Goal: Task Accomplishment & Management: Use online tool/utility

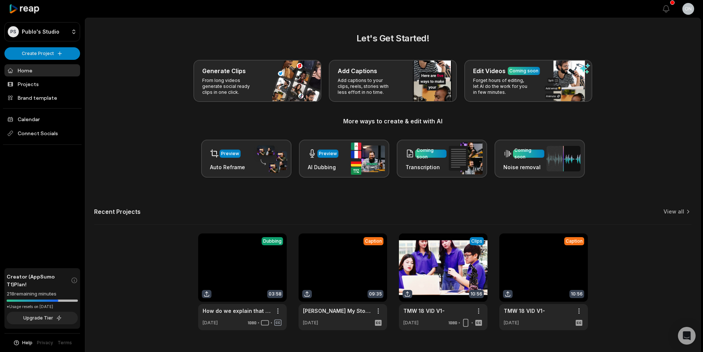
click at [53, 50] on html "PS Publo's Studio Create Project Home Projects Brand template Calendar Connect …" at bounding box center [351, 176] width 703 height 352
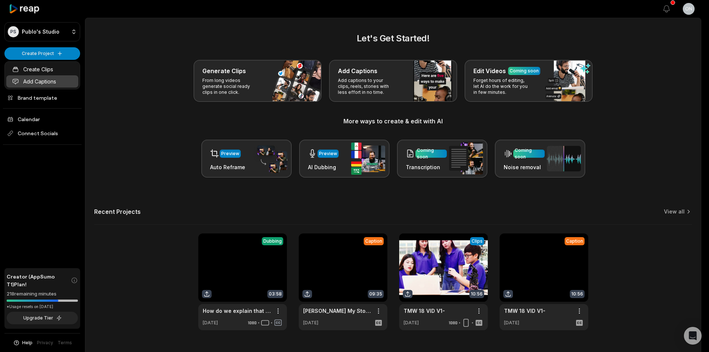
click at [62, 82] on link "Add Captions" at bounding box center [42, 81] width 72 height 12
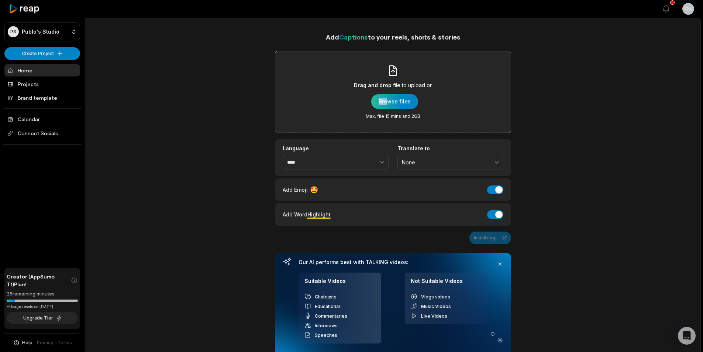
click at [387, 94] on div "Drag and drop file to upload or Browse files Max. file 15 mins and 2GB" at bounding box center [393, 92] width 78 height 55
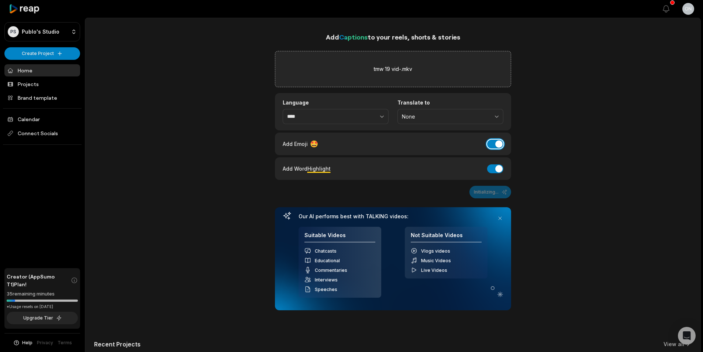
drag, startPoint x: 495, startPoint y: 144, endPoint x: 495, endPoint y: 152, distance: 8.1
click at [496, 144] on button "Add Emoji" at bounding box center [495, 144] width 16 height 9
drag, startPoint x: 494, startPoint y: 169, endPoint x: 374, endPoint y: 153, distance: 121.0
click at [495, 169] on button "Add Word Highlight" at bounding box center [495, 168] width 16 height 9
click at [484, 188] on button "Generate Captions" at bounding box center [482, 192] width 58 height 13
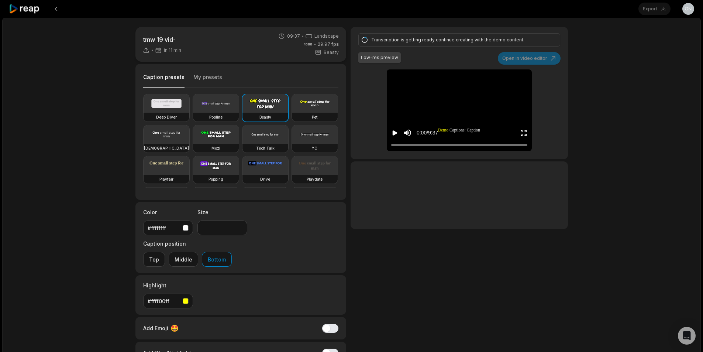
click at [198, 79] on button "My presets" at bounding box center [207, 80] width 29 height 14
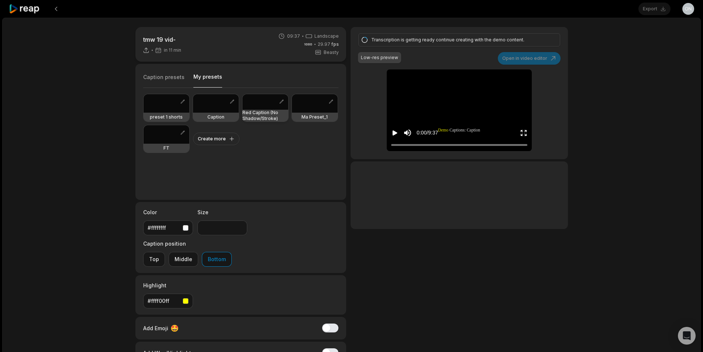
click at [247, 115] on h3 "Red Caption (No Shadow/Stroke)" at bounding box center [266, 116] width 46 height 12
click at [167, 81] on button "Caption presets" at bounding box center [163, 80] width 41 height 14
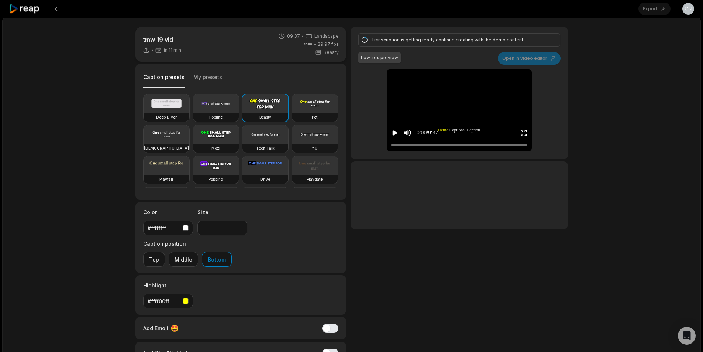
click at [220, 112] on video at bounding box center [216, 103] width 46 height 18
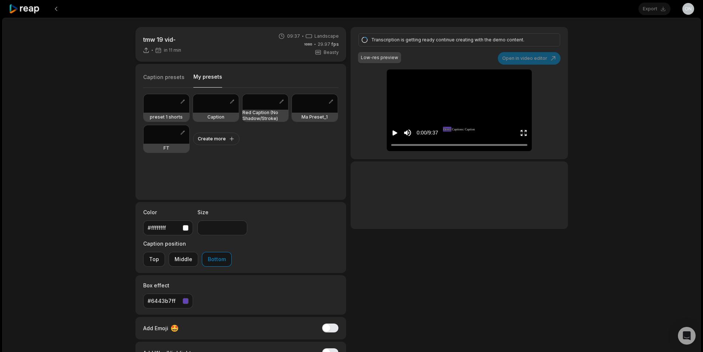
click at [207, 77] on button "My presets" at bounding box center [207, 80] width 29 height 14
click at [252, 114] on h3 "Red Caption (No Shadow/Stroke)" at bounding box center [266, 116] width 46 height 12
type input "**"
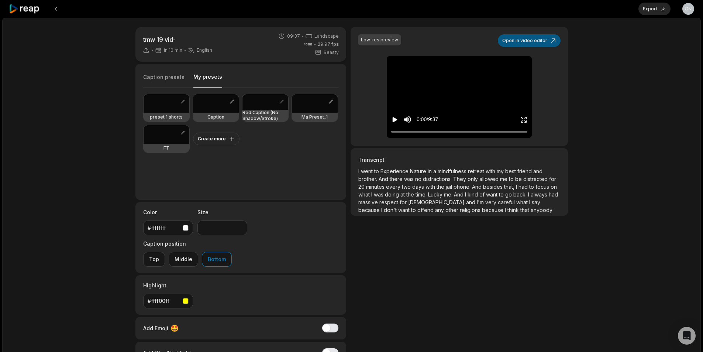
click at [519, 37] on button "Open in video editor" at bounding box center [529, 40] width 63 height 13
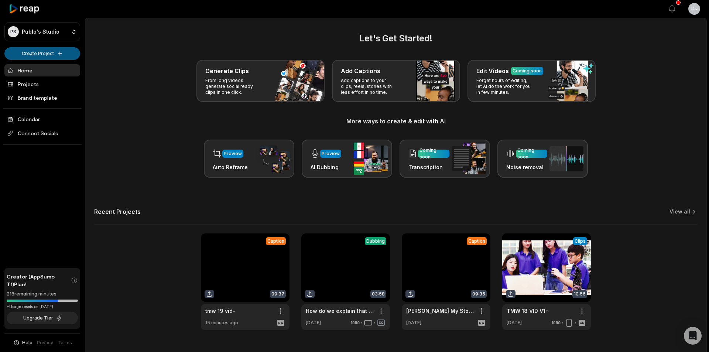
click at [58, 57] on html "PS Publo's Studio Create Project Home Projects Brand template Calendar Connect …" at bounding box center [354, 176] width 709 height 352
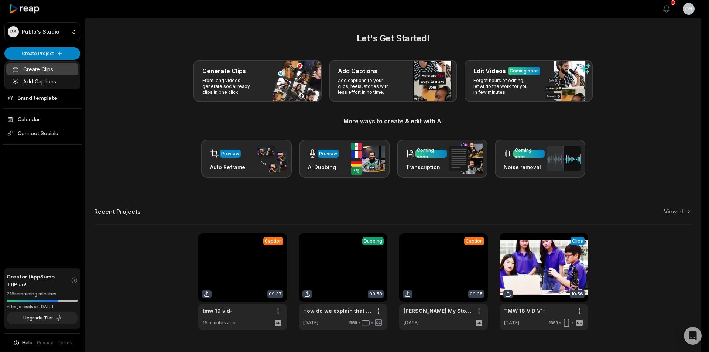
click at [44, 73] on link "Create Clips" at bounding box center [42, 69] width 72 height 12
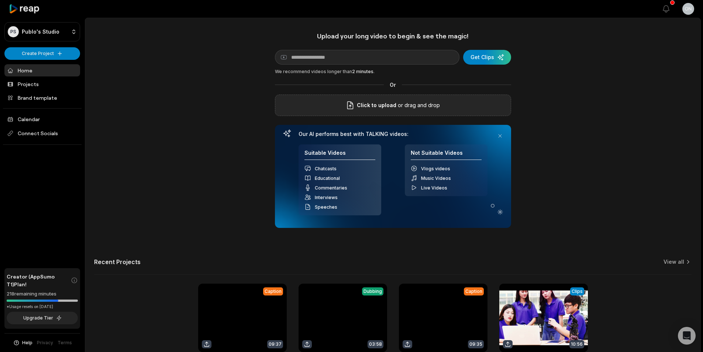
click at [354, 101] on icon at bounding box center [350, 105] width 9 height 9
click at [0, 0] on input "Click to upload" at bounding box center [0, 0] width 0 height 0
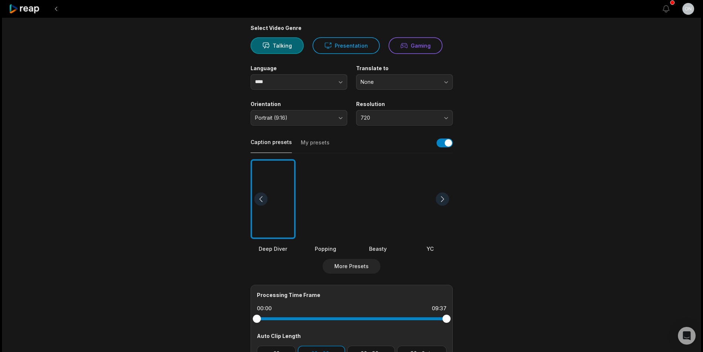
scroll to position [74, 0]
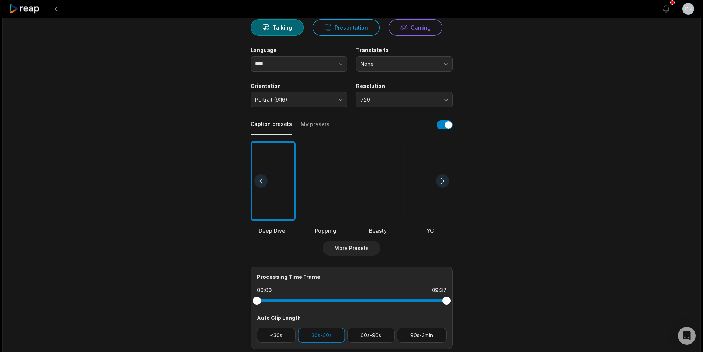
click at [328, 213] on div at bounding box center [325, 181] width 45 height 80
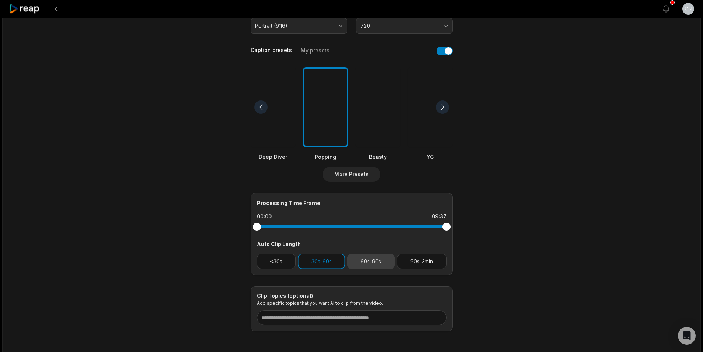
click at [378, 265] on button "60s-90s" at bounding box center [371, 261] width 48 height 15
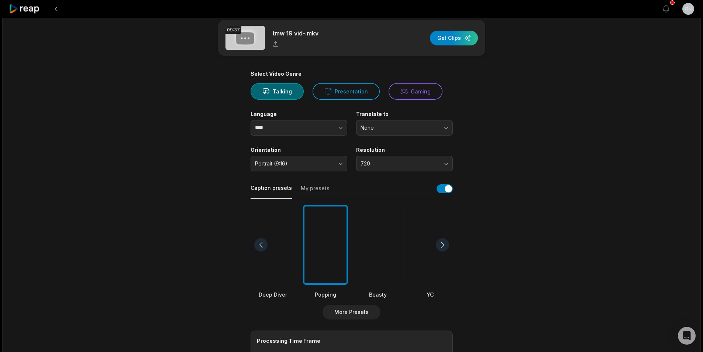
scroll to position [0, 0]
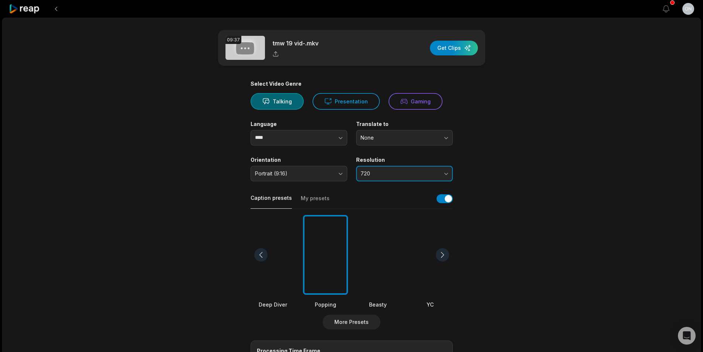
click at [399, 175] on span "720" at bounding box center [400, 173] width 78 height 7
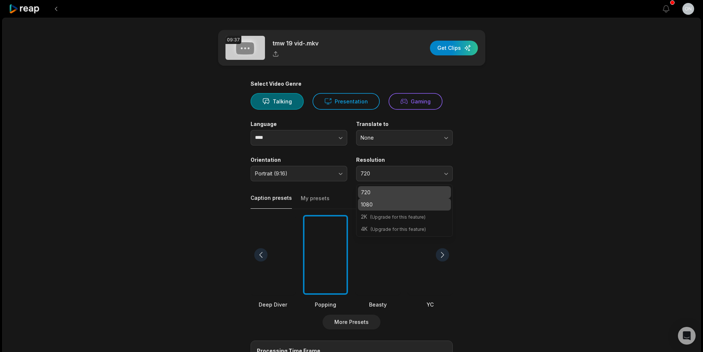
click at [370, 207] on p "1080" at bounding box center [404, 204] width 87 height 8
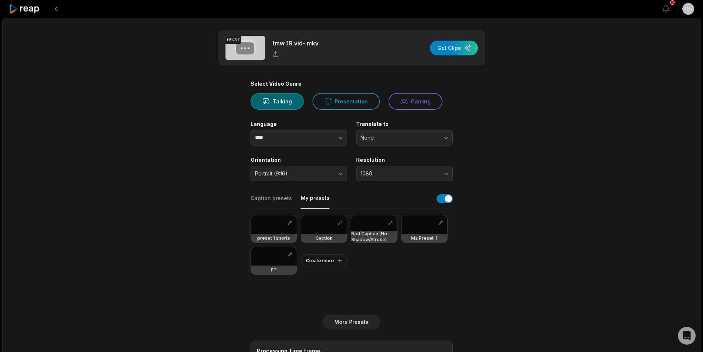
click at [313, 195] on button "My presets" at bounding box center [315, 201] width 29 height 14
click at [273, 237] on h3 "preset 1 shorts" at bounding box center [273, 238] width 33 height 6
click at [462, 45] on div "button" at bounding box center [454, 48] width 48 height 15
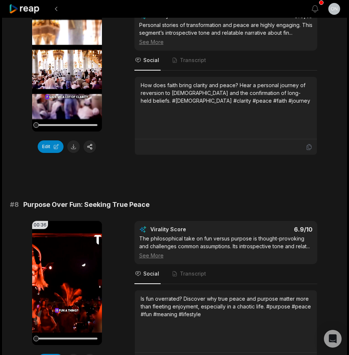
scroll to position [1102, 0]
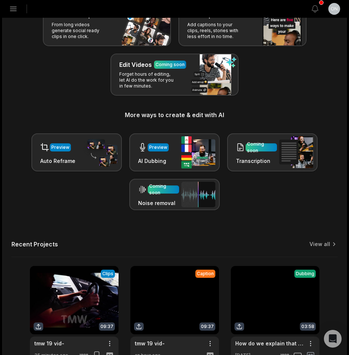
scroll to position [74, 0]
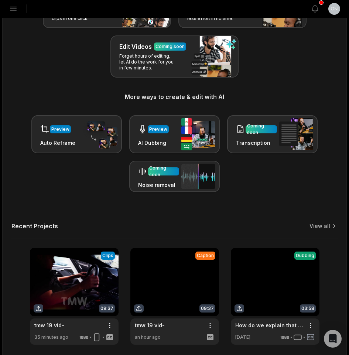
click at [171, 326] on link at bounding box center [174, 296] width 89 height 97
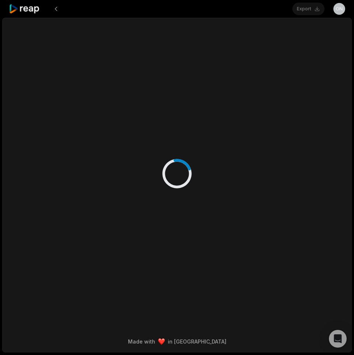
click at [162, 328] on div "Made with in [GEOGRAPHIC_DATA]" at bounding box center [177, 185] width 350 height 335
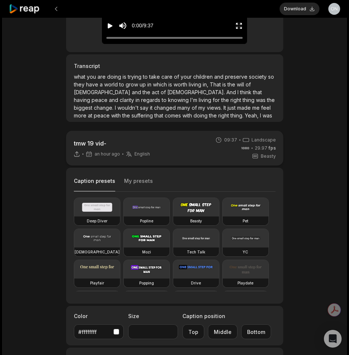
scroll to position [222, 0]
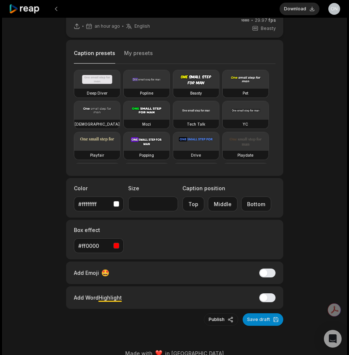
click at [107, 244] on div "#ff0000" at bounding box center [94, 246] width 32 height 8
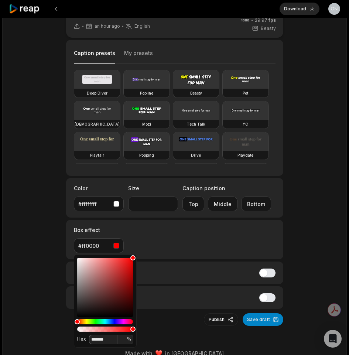
click at [112, 337] on input "*******" at bounding box center [103, 340] width 29 height 10
